Goal: Transaction & Acquisition: Purchase product/service

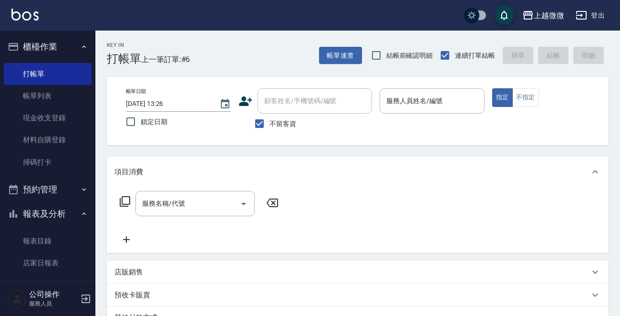
drag, startPoint x: 0, startPoint y: 0, endPoint x: 470, endPoint y: 3, distance: 470.3
click at [472, 3] on div "上越微微 登出" at bounding box center [310, 15] width 620 height 31
click at [464, 3] on div "上越微微 登出" at bounding box center [310, 15] width 620 height 31
click at [438, 104] on input "服務人員姓名/編號" at bounding box center [432, 101] width 96 height 17
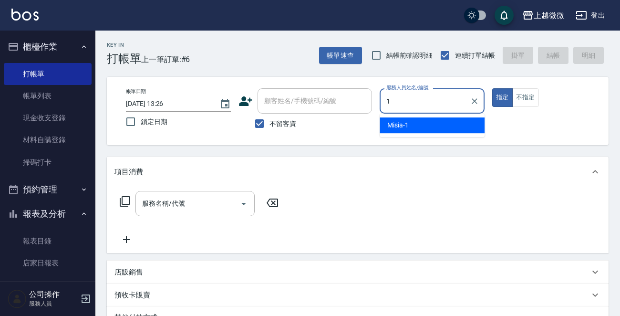
type input "Misia-1"
type button "true"
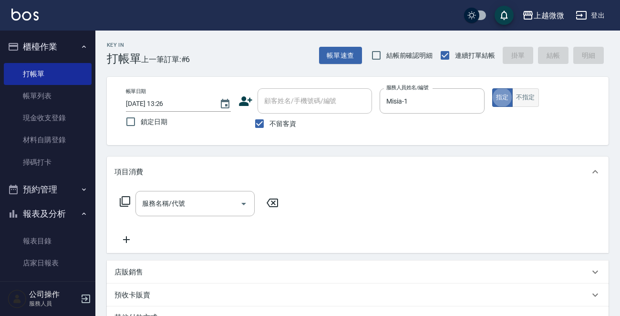
click at [522, 91] on button "不指定" at bounding box center [525, 97] width 27 height 19
click at [240, 201] on icon "Open" at bounding box center [243, 203] width 11 height 11
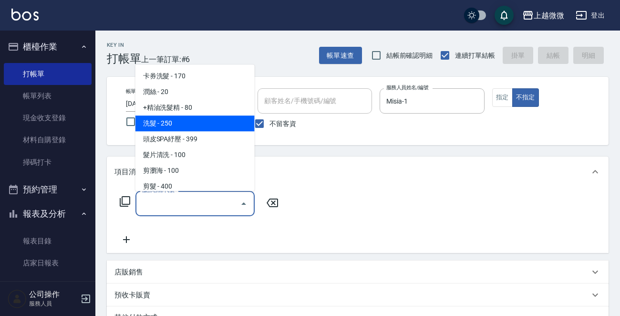
click at [208, 124] on span "洗髮 - 250" at bounding box center [194, 123] width 119 height 16
type input "洗髮(A03)"
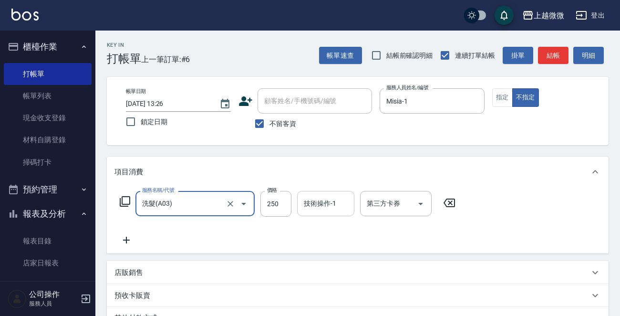
click at [307, 202] on input "技術操作-1" at bounding box center [325, 203] width 49 height 17
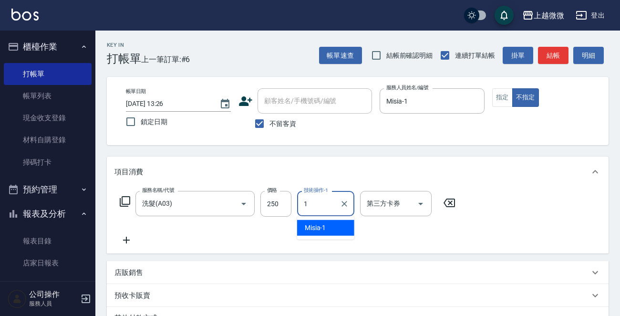
type input "Misia-1"
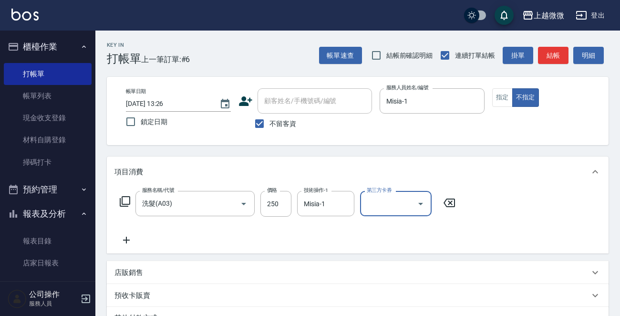
click at [118, 238] on icon at bounding box center [126, 239] width 24 height 11
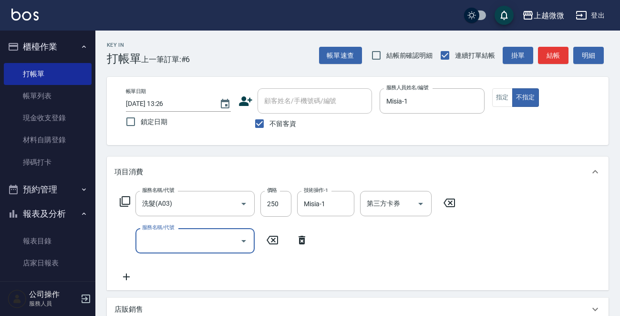
click at [126, 201] on icon at bounding box center [124, 201] width 11 height 11
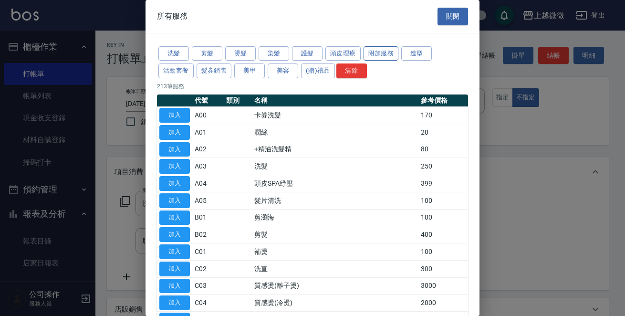
click at [376, 50] on button "附加服務" at bounding box center [380, 53] width 35 height 15
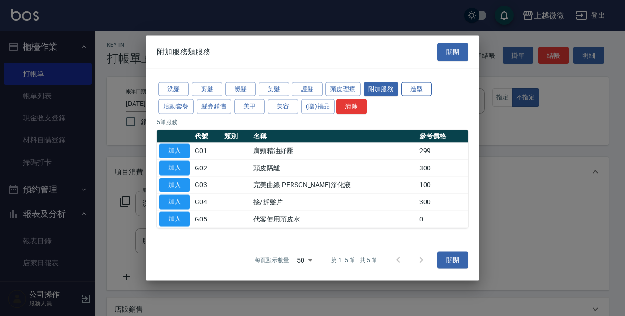
click at [405, 85] on button "造型" at bounding box center [416, 89] width 31 height 15
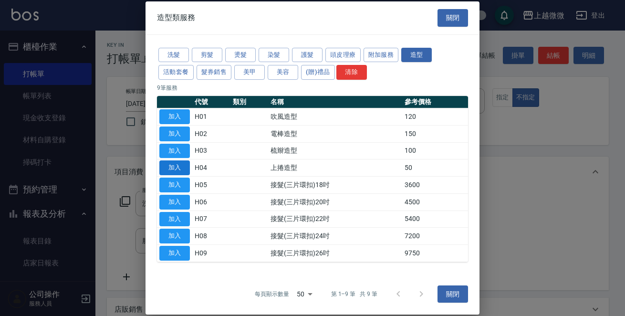
click at [178, 162] on button "加入" at bounding box center [174, 167] width 31 height 15
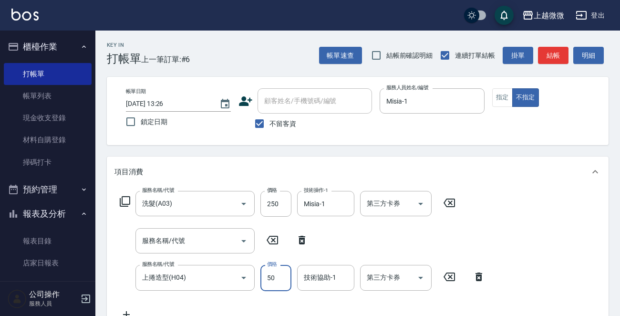
click at [277, 283] on input "50" at bounding box center [275, 278] width 31 height 26
type input "150"
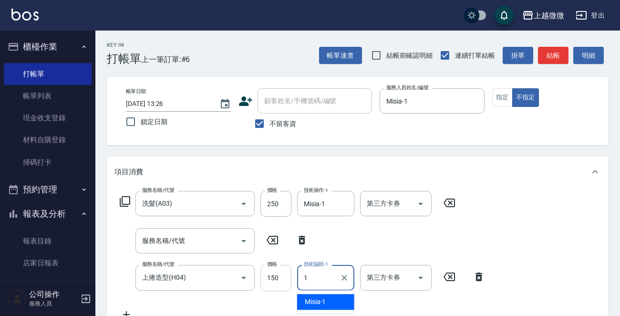
type input "Misia-1"
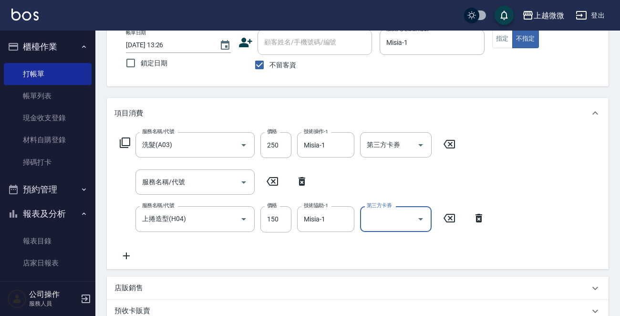
scroll to position [217, 0]
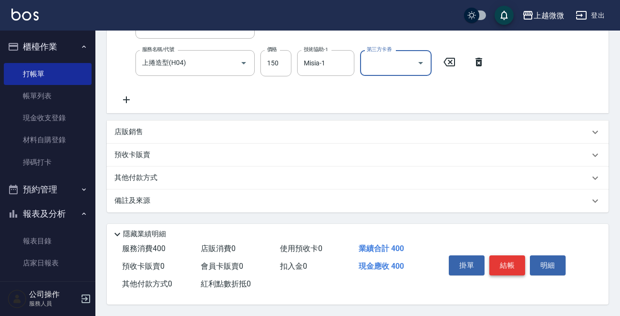
click at [500, 262] on button "結帳" at bounding box center [507, 265] width 36 height 20
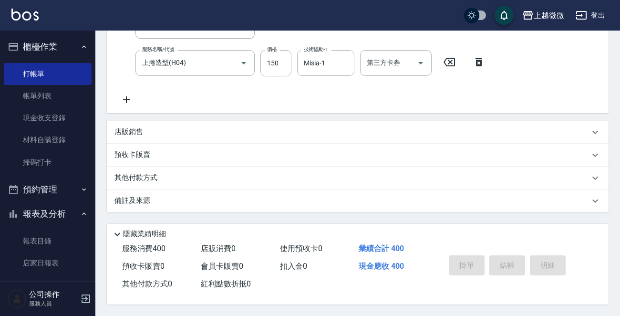
type input "[DATE] 16:22"
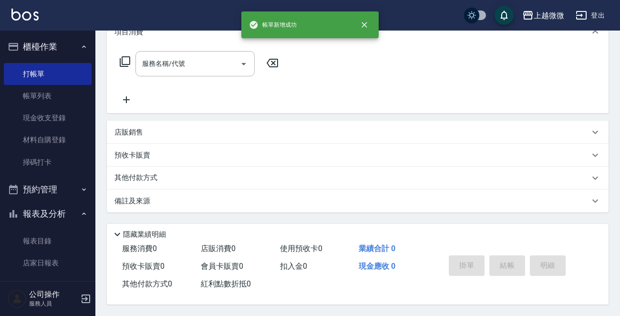
scroll to position [0, 0]
